Goal: Navigation & Orientation: Find specific page/section

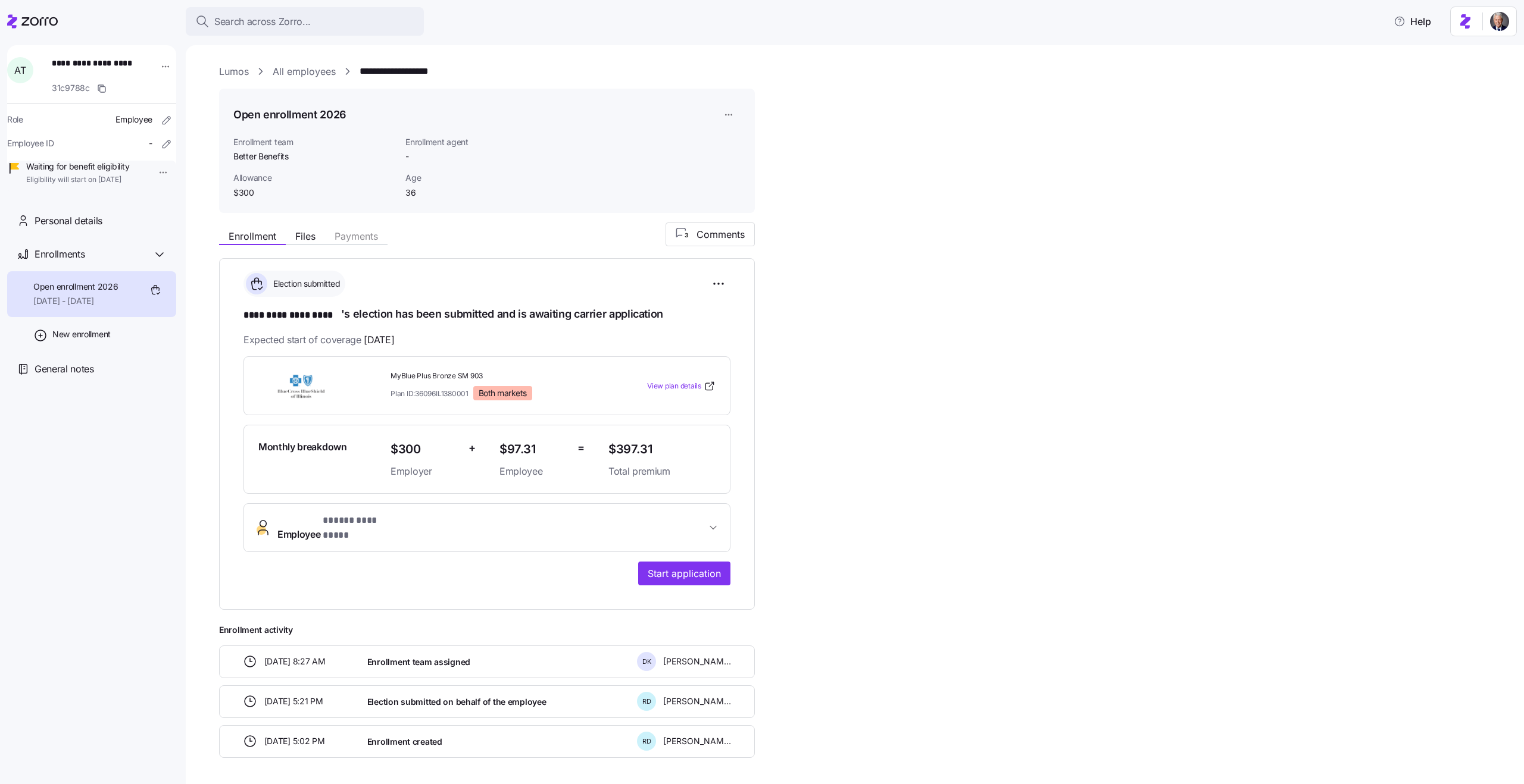
click at [419, 146] on span "Enrollment agent" at bounding box center [465, 142] width 120 height 12
click at [258, 144] on span "Enrollment team" at bounding box center [314, 142] width 162 height 12
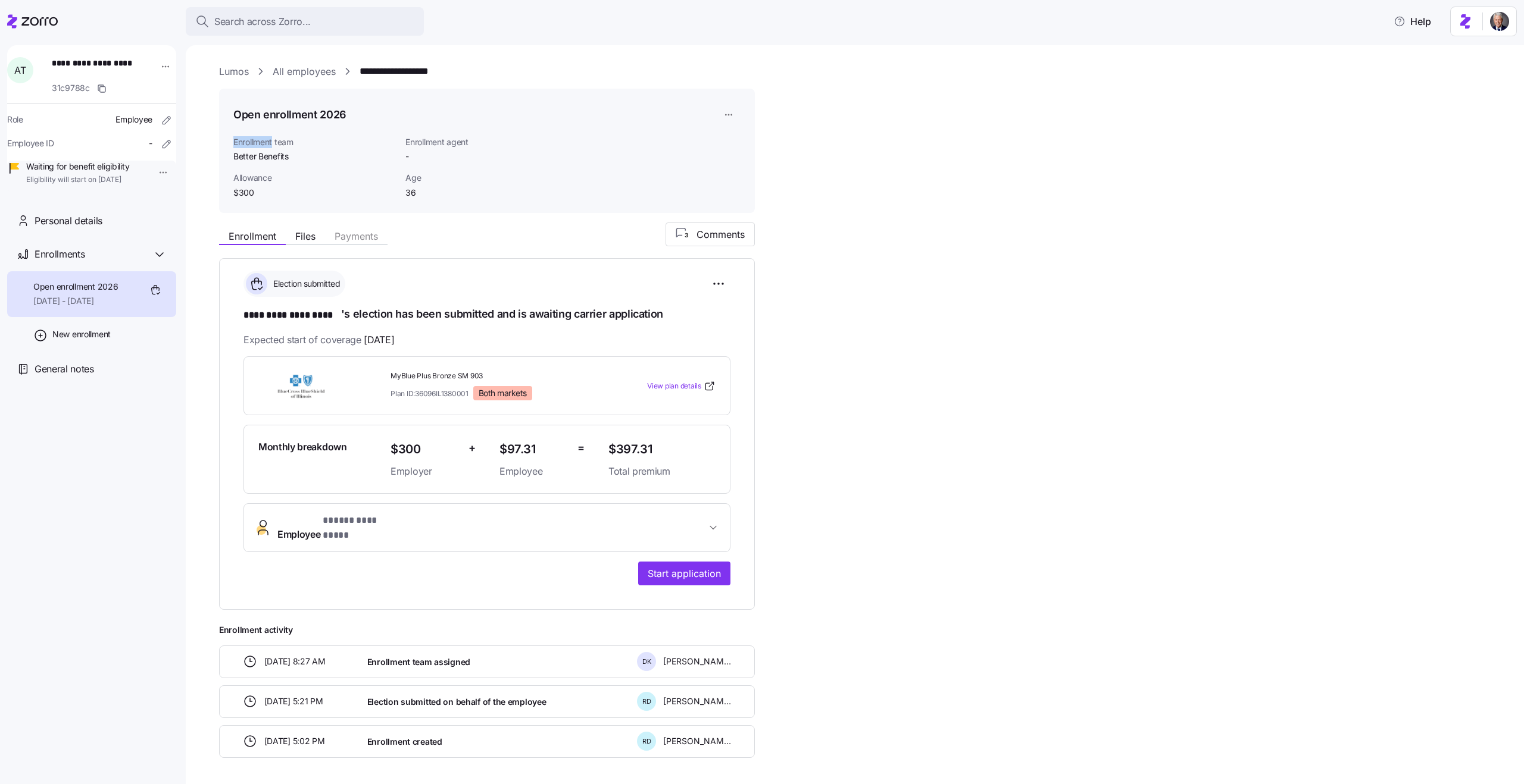
click at [250, 180] on span "Allowance" at bounding box center [314, 178] width 162 height 12
click at [415, 179] on span "Age" at bounding box center [465, 178] width 120 height 12
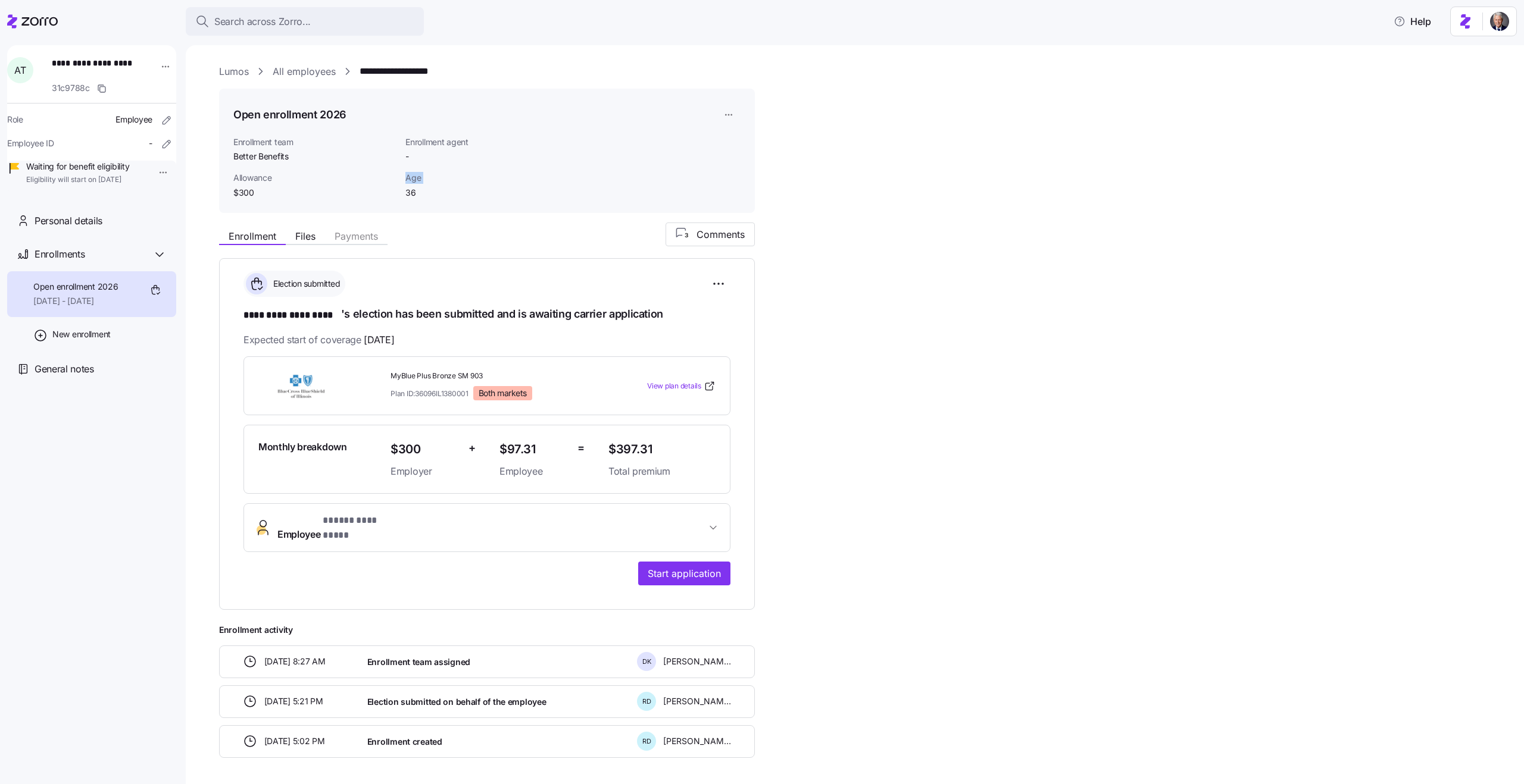
click at [415, 145] on span "Enrollment agent" at bounding box center [465, 142] width 120 height 12
click at [269, 144] on span "Enrollment team" at bounding box center [314, 142] width 162 height 12
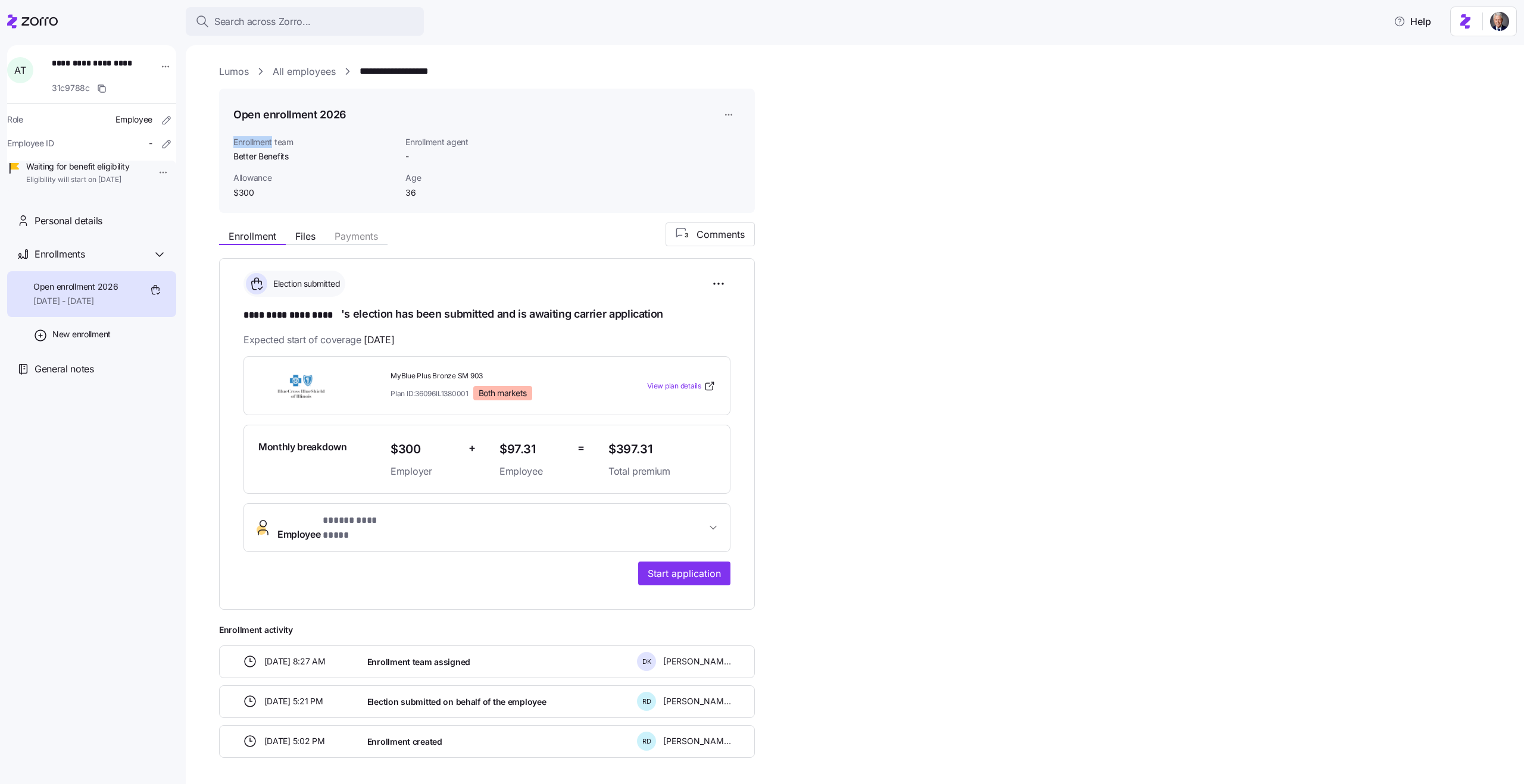
click at [269, 144] on span "Enrollment team" at bounding box center [314, 142] width 162 height 12
click at [246, 179] on span "Allowance" at bounding box center [314, 178] width 162 height 12
click at [411, 184] on span "Age" at bounding box center [465, 178] width 120 height 12
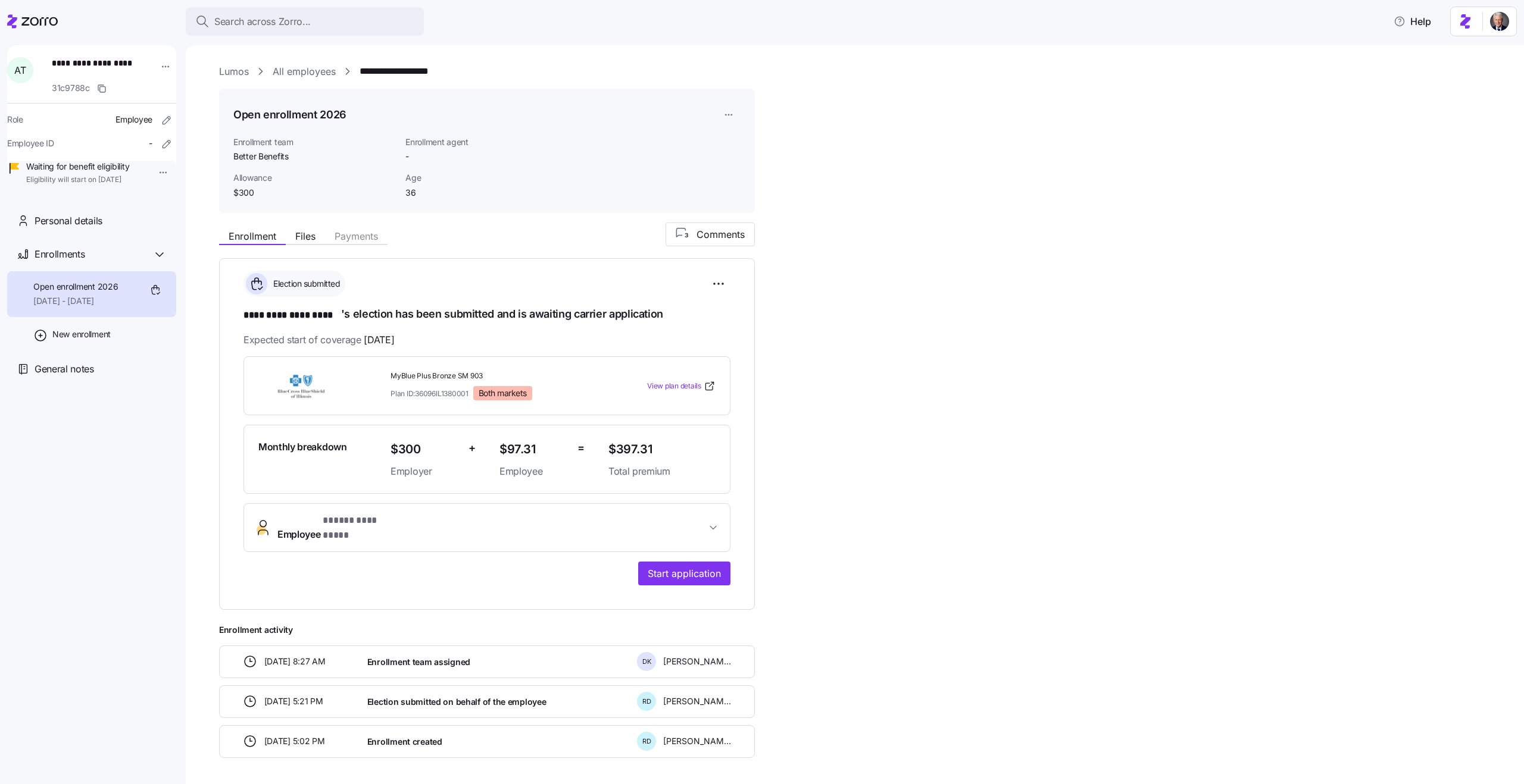
click at [410, 180] on span "Age" at bounding box center [465, 178] width 120 height 12
click at [416, 147] on span "Enrollment agent" at bounding box center [465, 142] width 120 height 12
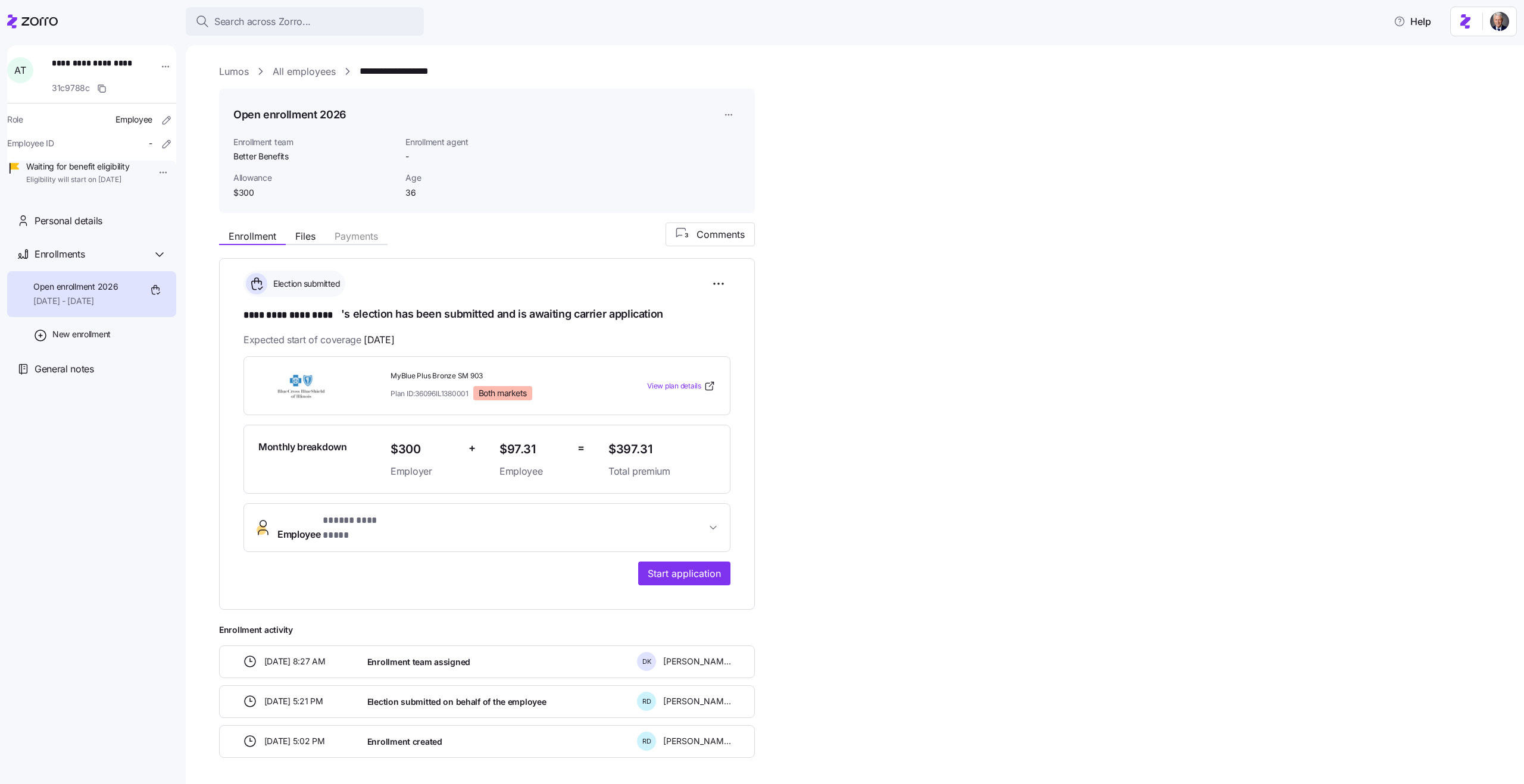
click at [415, 144] on span "Enrollment agent" at bounding box center [465, 142] width 120 height 12
click at [265, 142] on span "Enrollment team" at bounding box center [314, 142] width 162 height 12
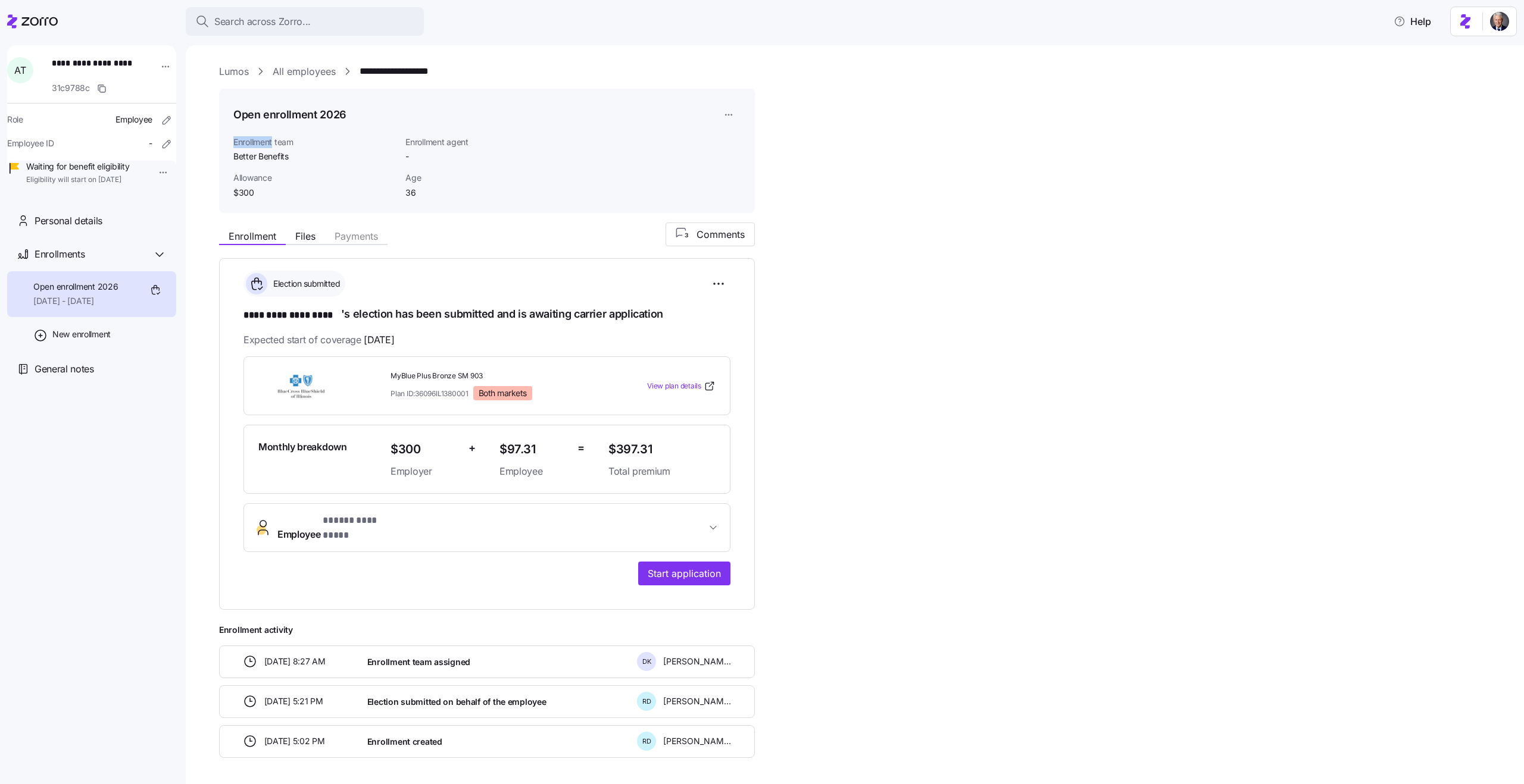
click at [265, 142] on span "Enrollment team" at bounding box center [314, 142] width 162 height 12
click at [311, 154] on span "Better Benefits" at bounding box center [314, 156] width 162 height 12
